Goal: Navigation & Orientation: Find specific page/section

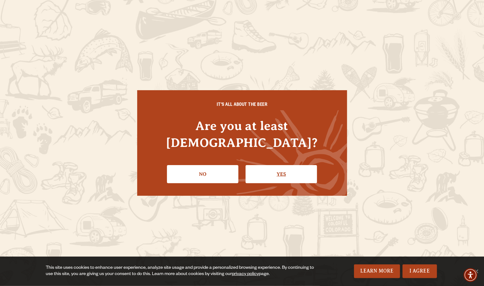
click at [281, 166] on link "Yes" at bounding box center [280, 174] width 71 height 18
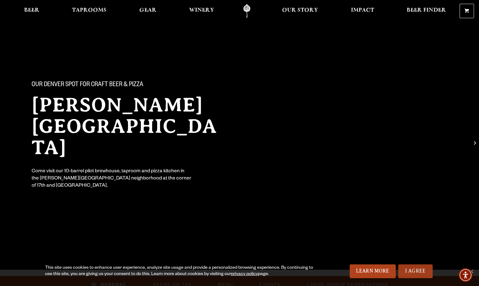
click at [409, 273] on link "I Agree" at bounding box center [415, 271] width 34 height 14
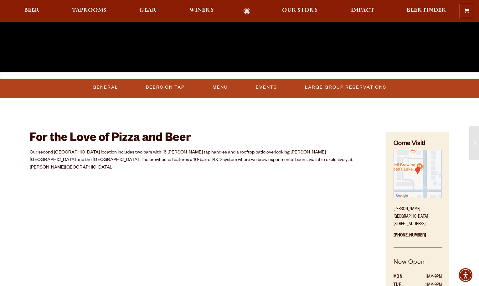
scroll to position [136, 0]
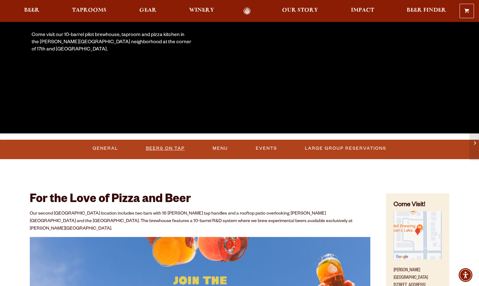
click at [165, 149] on link "Beers On Tap" at bounding box center [165, 148] width 44 height 14
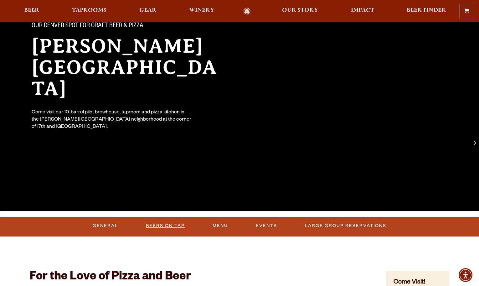
scroll to position [0, 0]
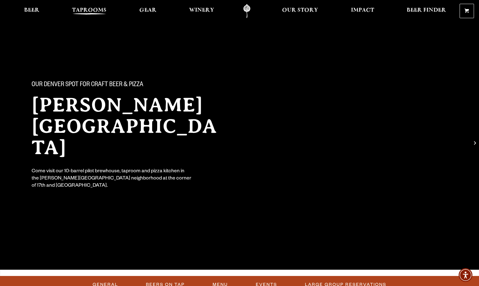
click at [86, 8] on span "Taprooms" at bounding box center [89, 10] width 34 height 5
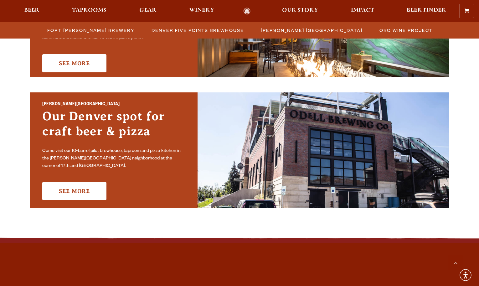
scroll to position [407, 0]
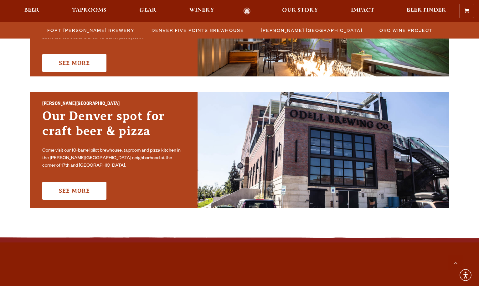
click at [303, 170] on img at bounding box center [324, 150] width 252 height 116
click at [75, 189] on link "See More" at bounding box center [74, 191] width 64 height 18
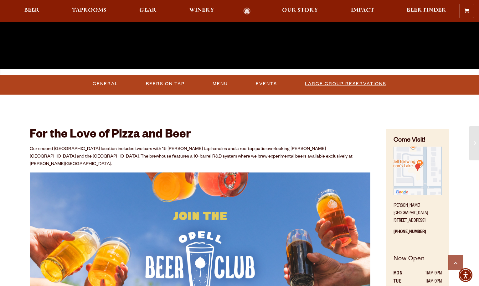
scroll to position [214, 0]
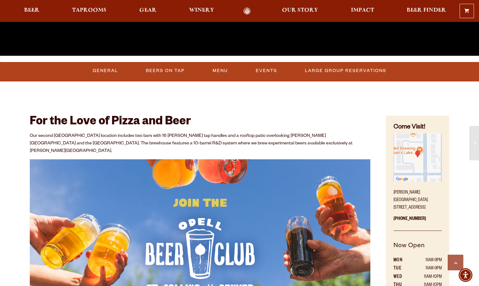
click at [416, 160] on img "Find on Google Maps (opens in a new window)" at bounding box center [418, 157] width 48 height 48
